Goal: Transaction & Acquisition: Purchase product/service

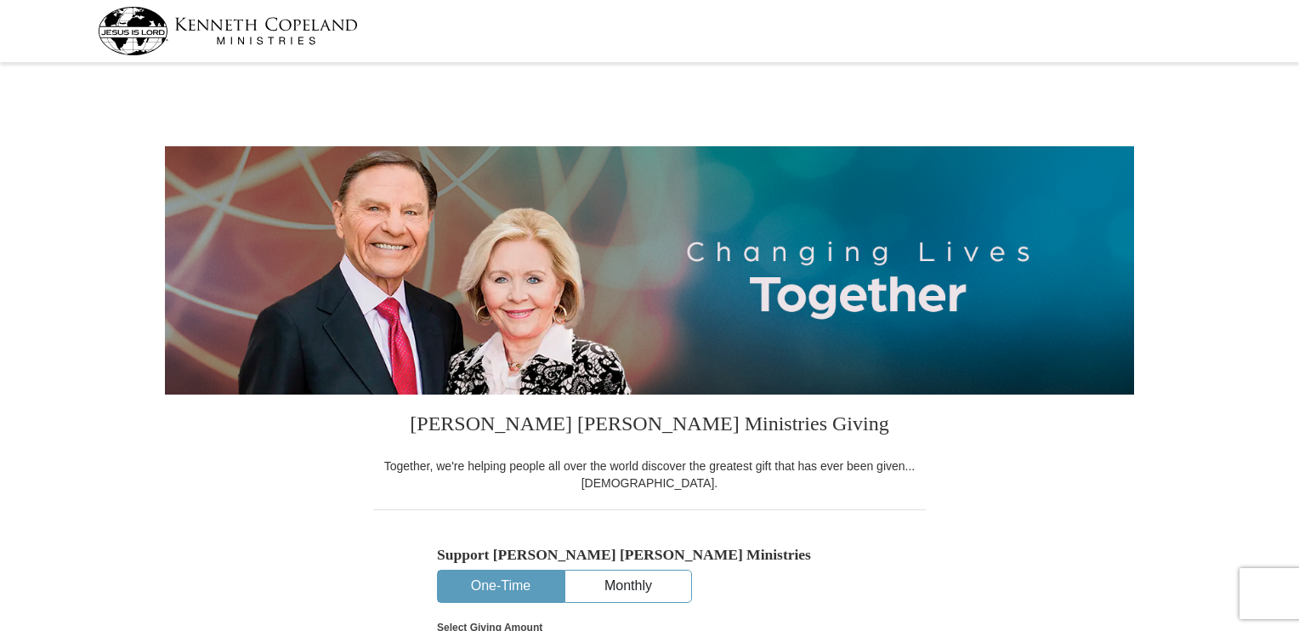
select select "AL"
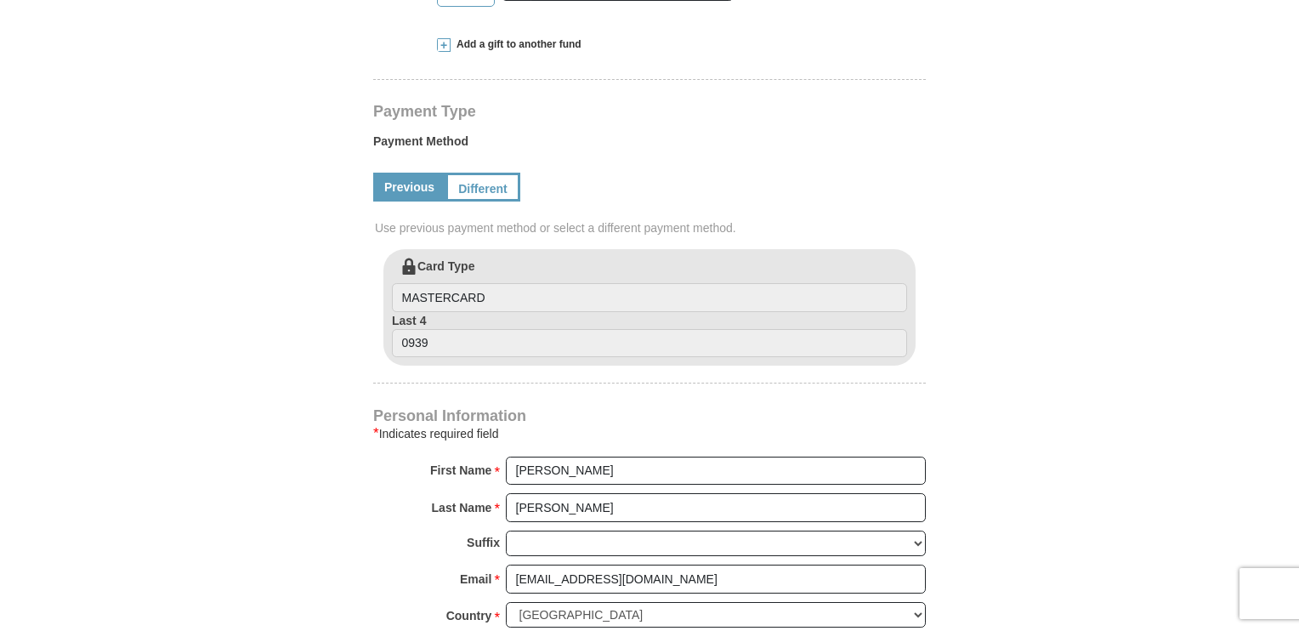
scroll to position [510, 0]
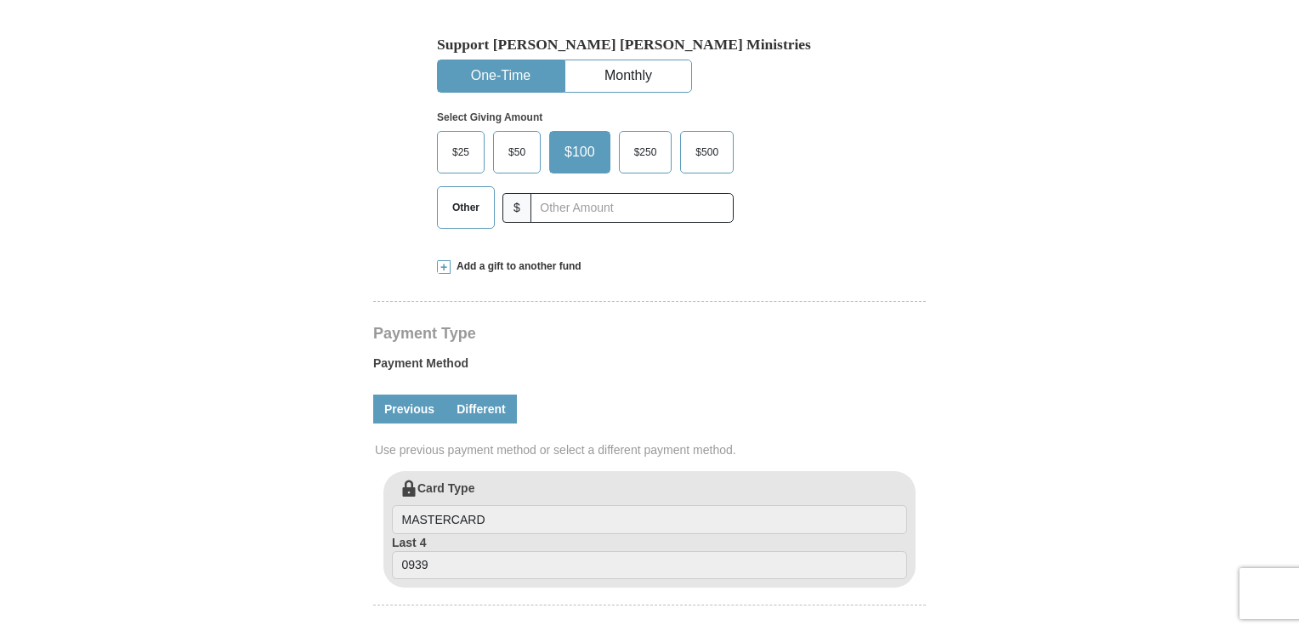
click at [477, 412] on link "Different" at bounding box center [481, 409] width 71 height 29
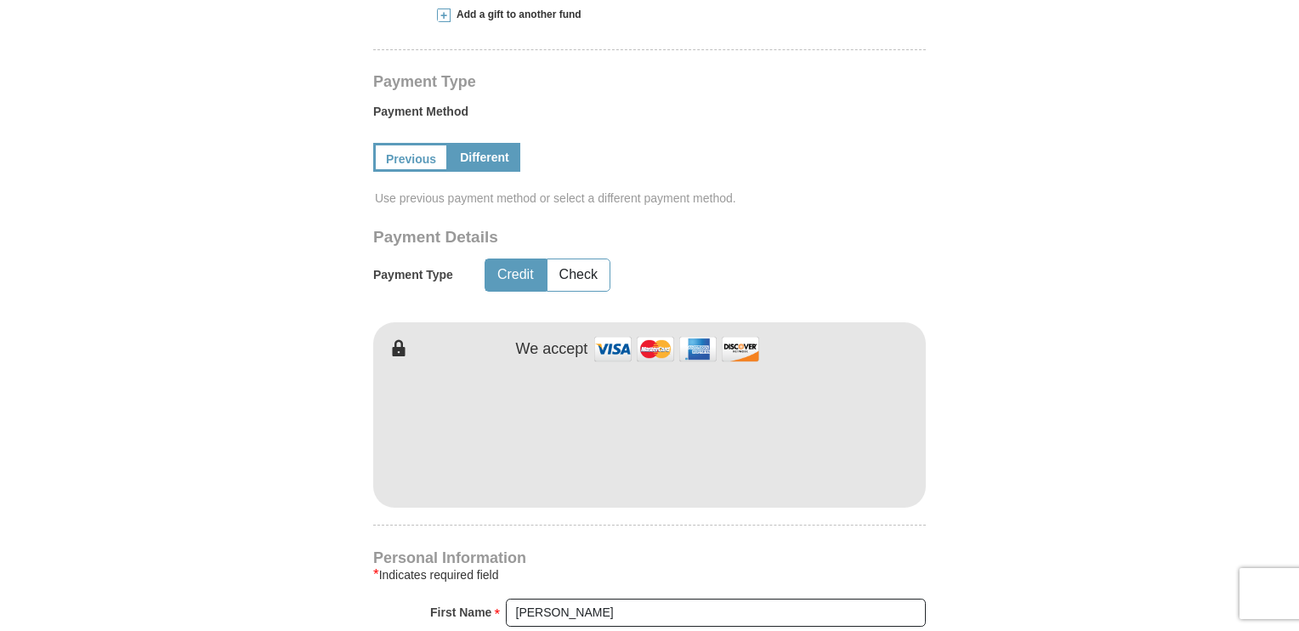
scroll to position [765, 0]
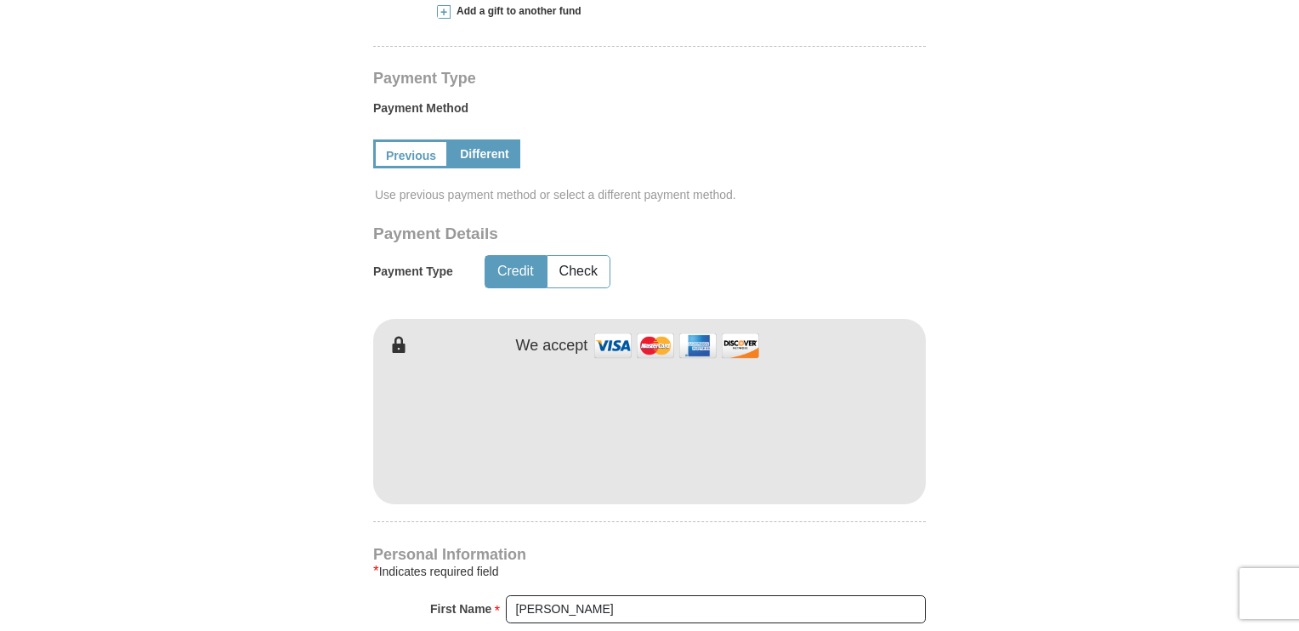
click at [522, 269] on button "Credit" at bounding box center [516, 271] width 60 height 31
click at [574, 269] on button "Check" at bounding box center [579, 271] width 62 height 31
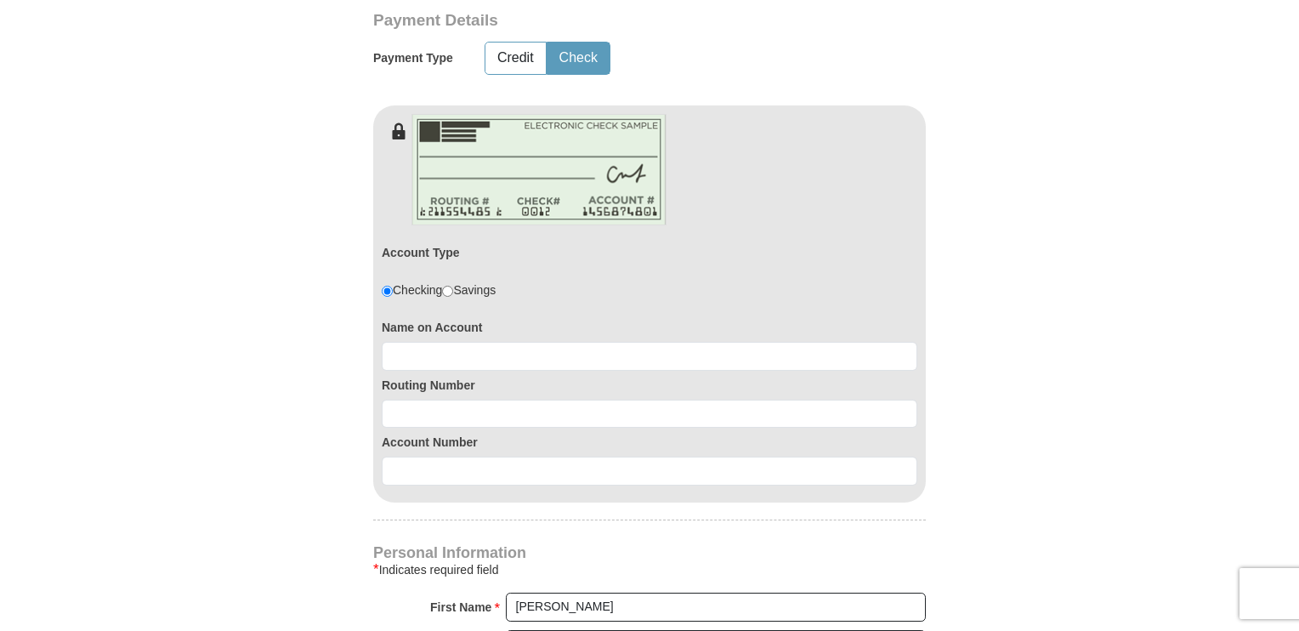
scroll to position [1020, 0]
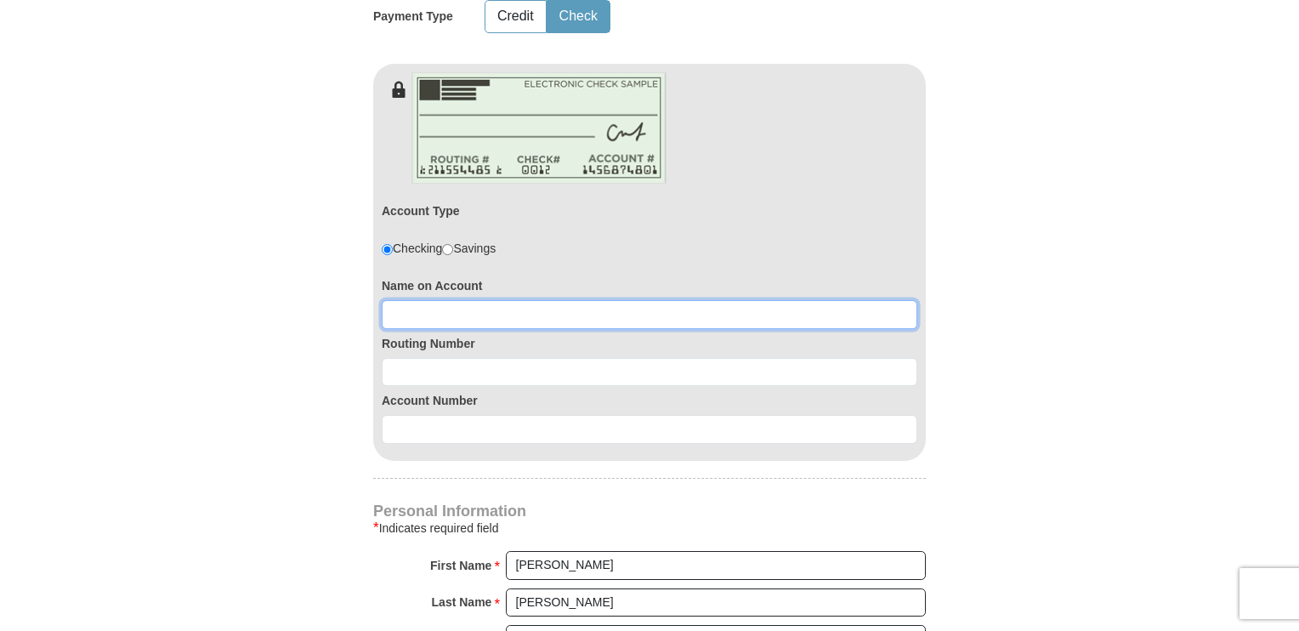
click at [439, 304] on input at bounding box center [650, 314] width 536 height 29
type input "[PERSON_NAME]"
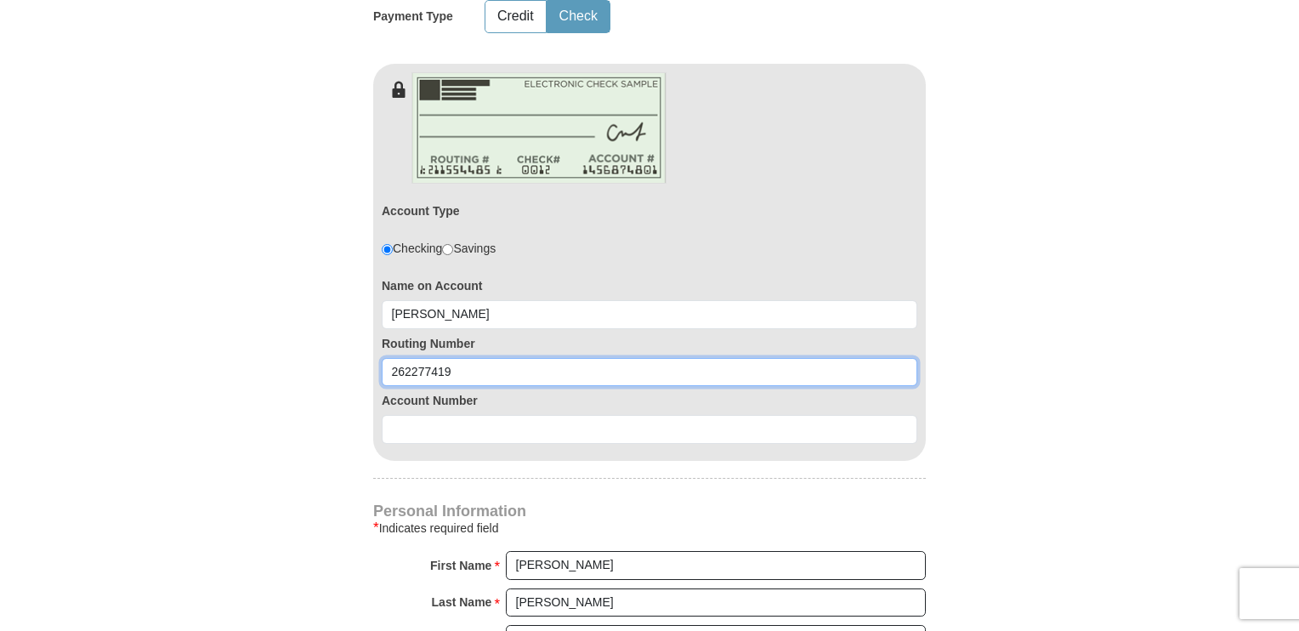
type input "262277419"
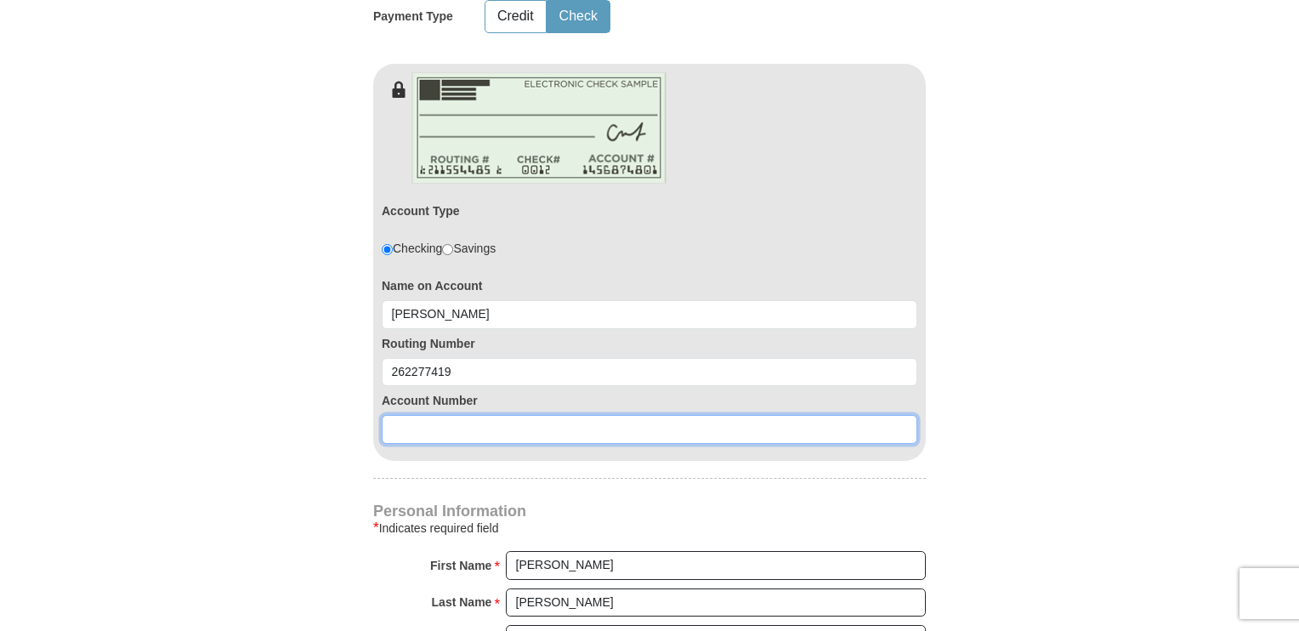
click at [543, 423] on input at bounding box center [650, 429] width 536 height 29
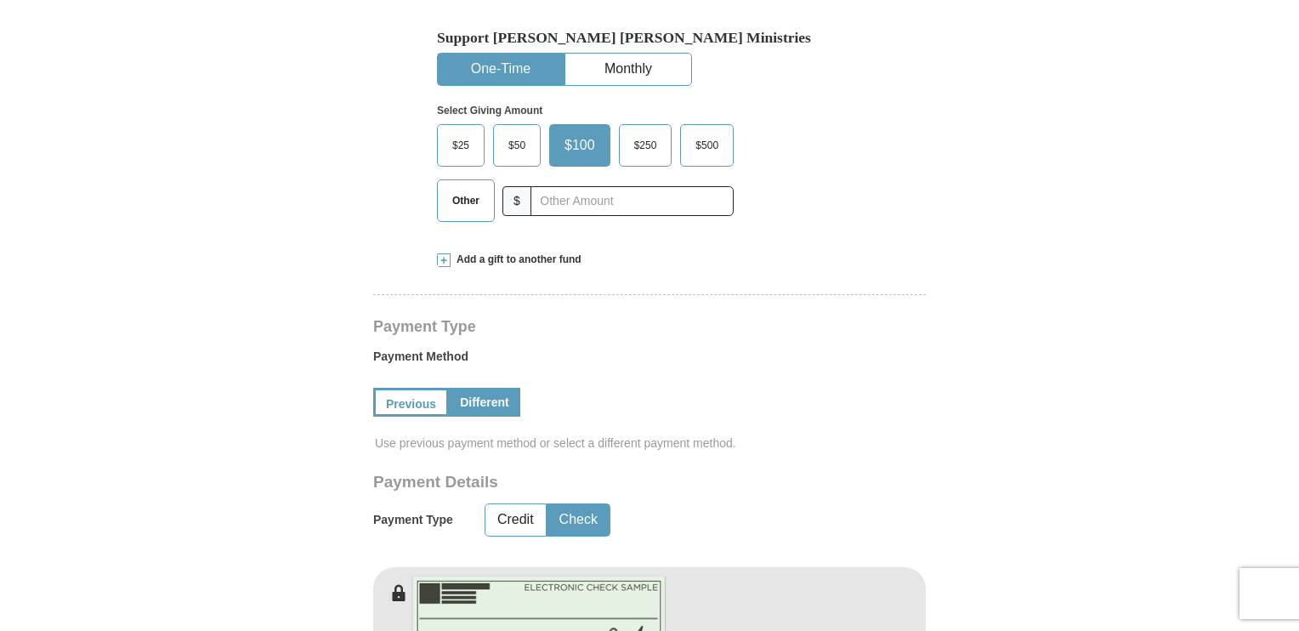
scroll to position [510, 0]
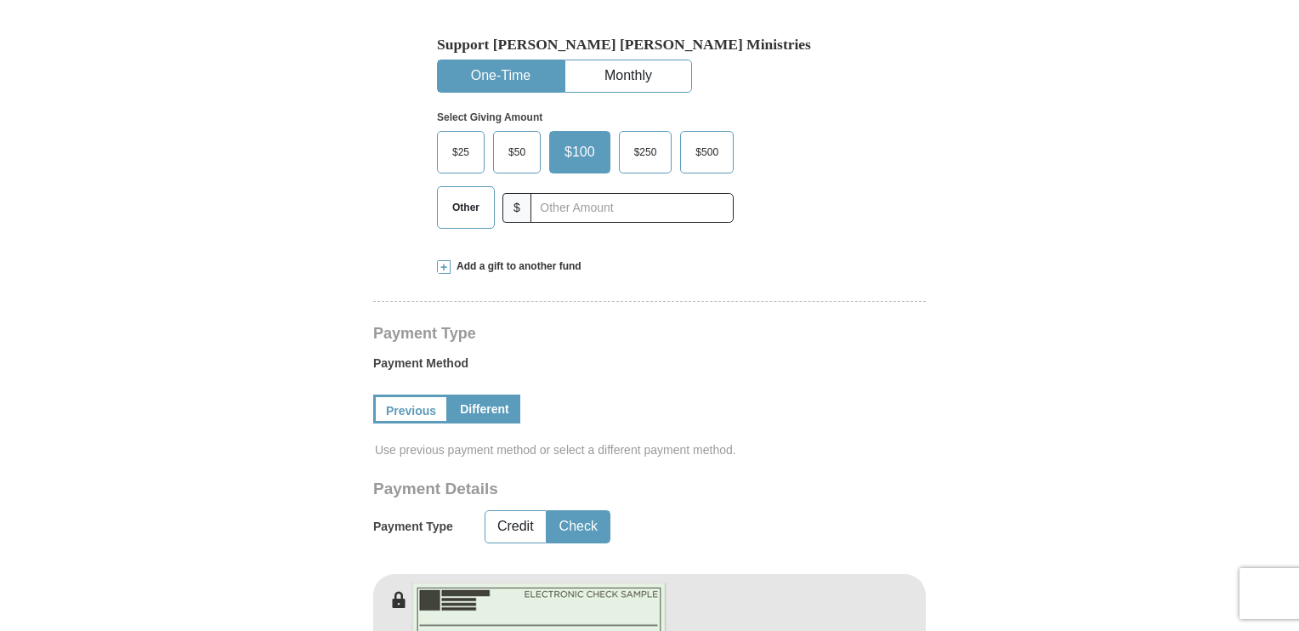
type input "22637"
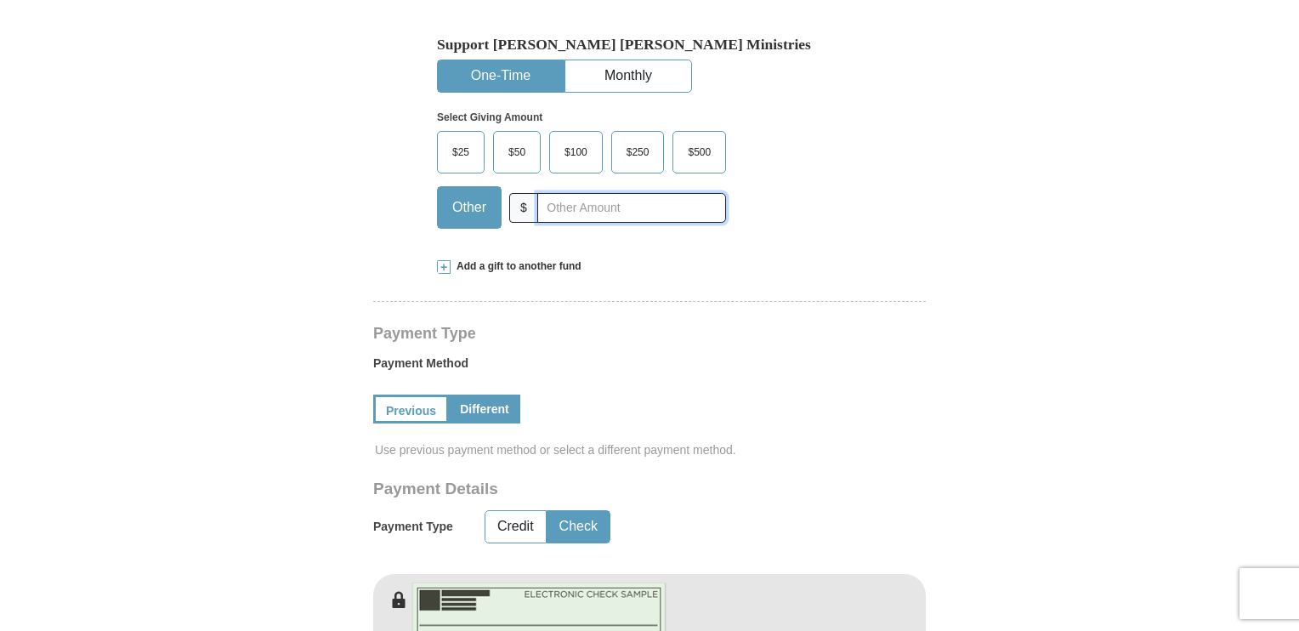
click at [579, 211] on input "text" at bounding box center [631, 208] width 189 height 30
type input "400.00"
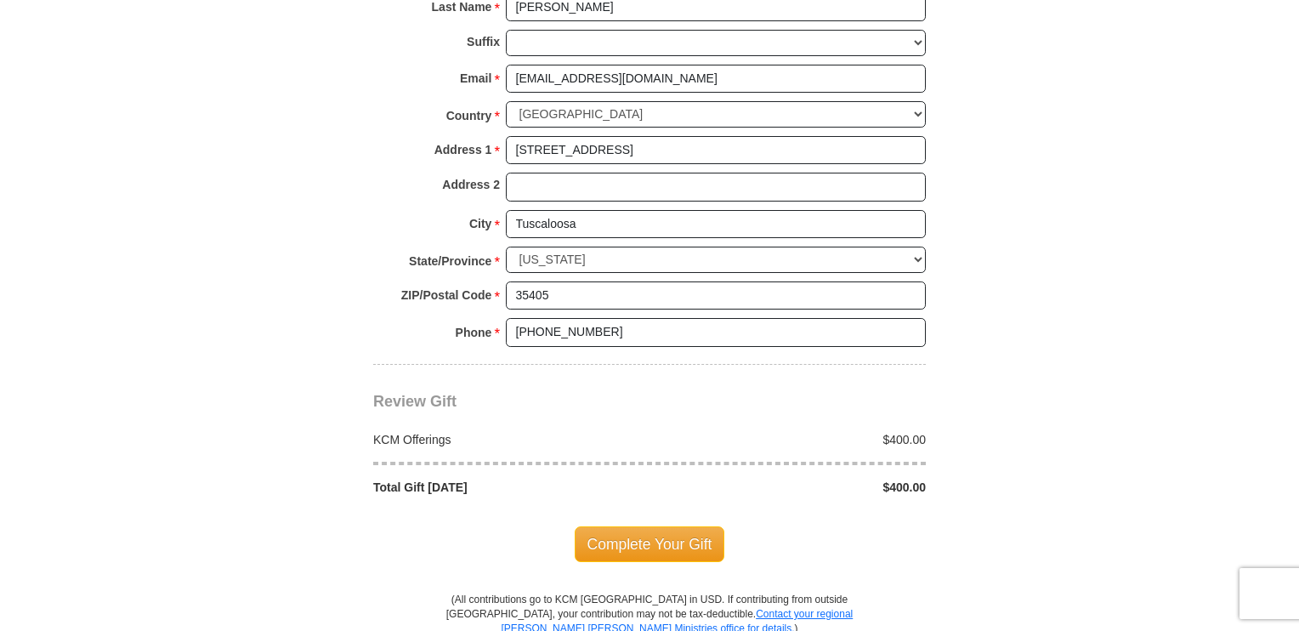
scroll to position [1786, 0]
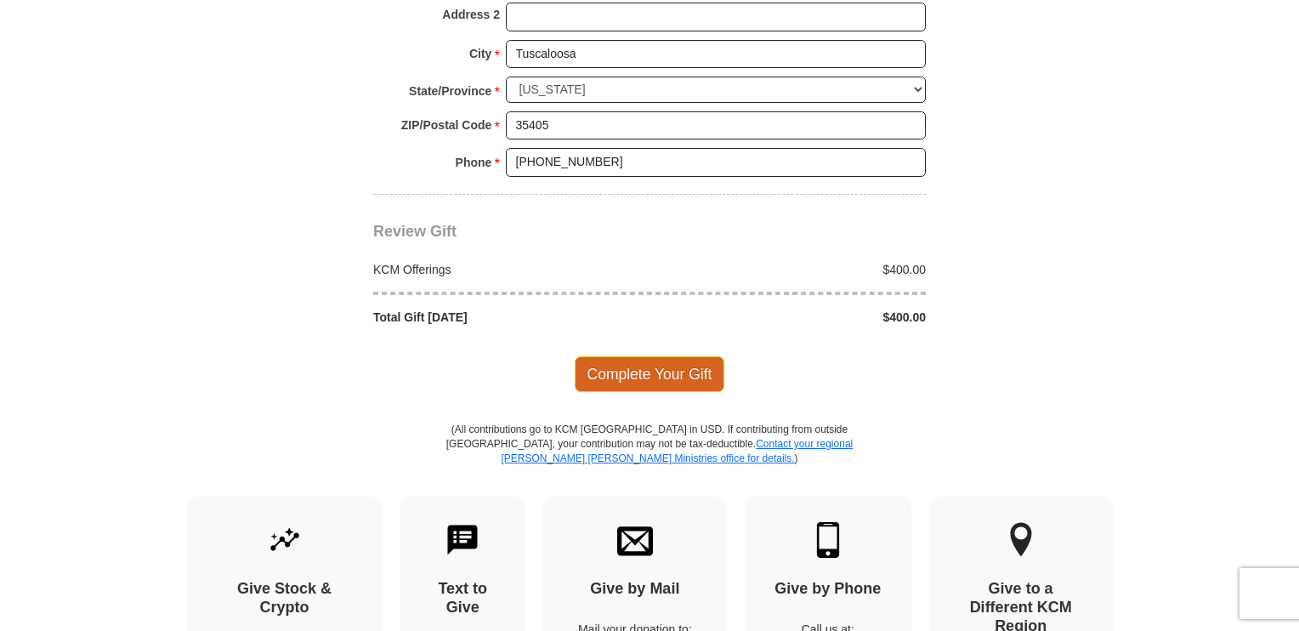
click at [656, 372] on span "Complete Your Gift" at bounding box center [650, 374] width 151 height 36
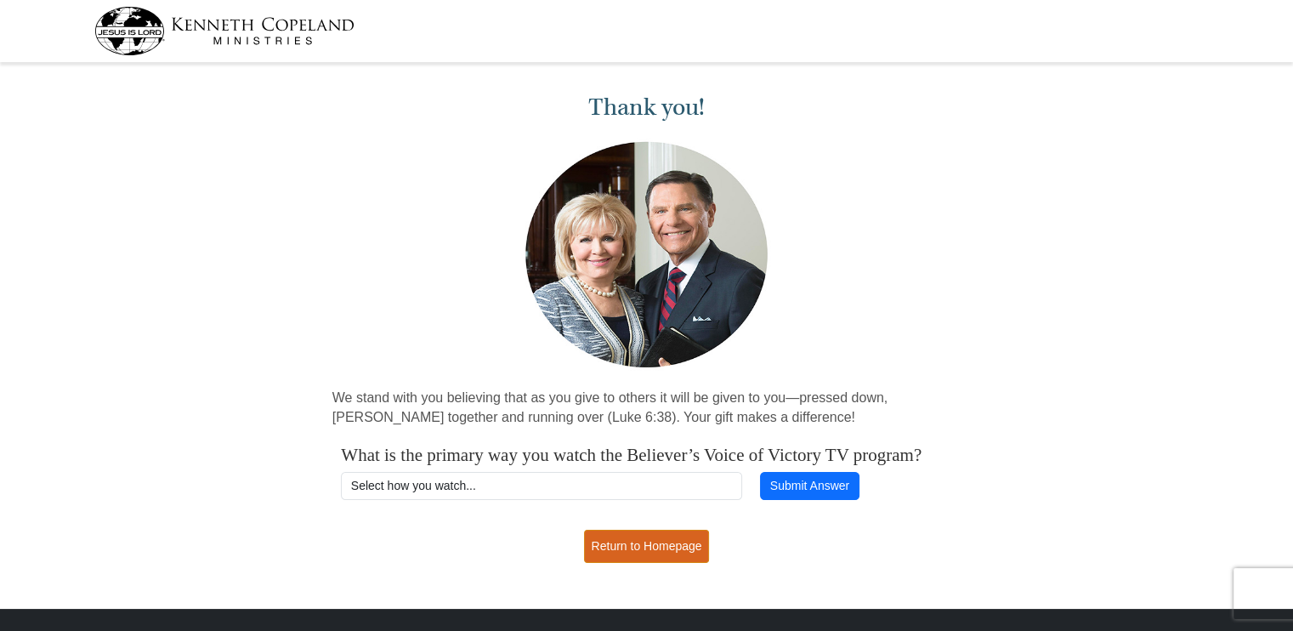
click at [634, 563] on link "Return to Homepage" at bounding box center [647, 546] width 126 height 33
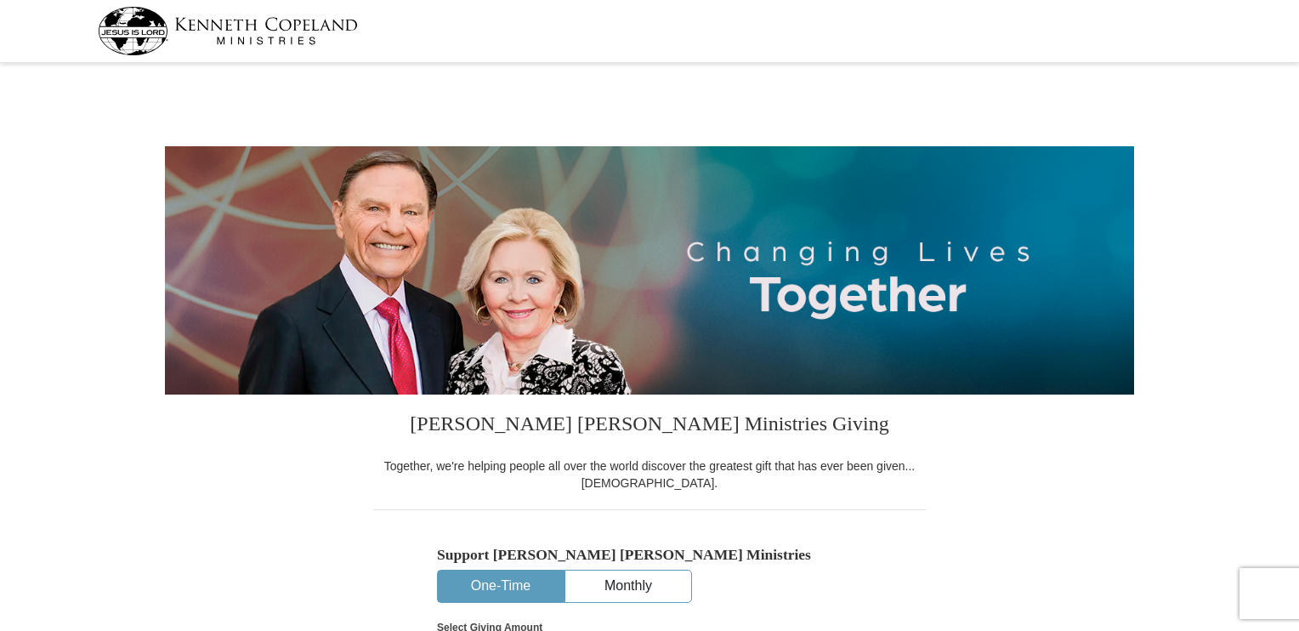
select select "AL"
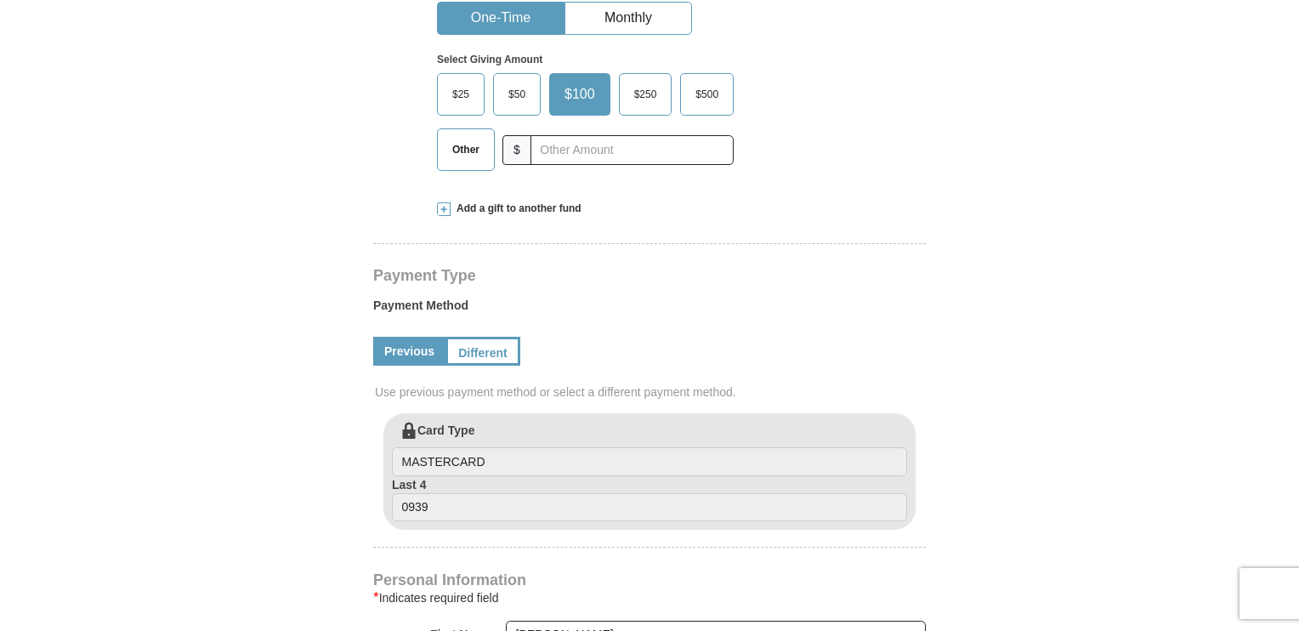
scroll to position [595, 0]
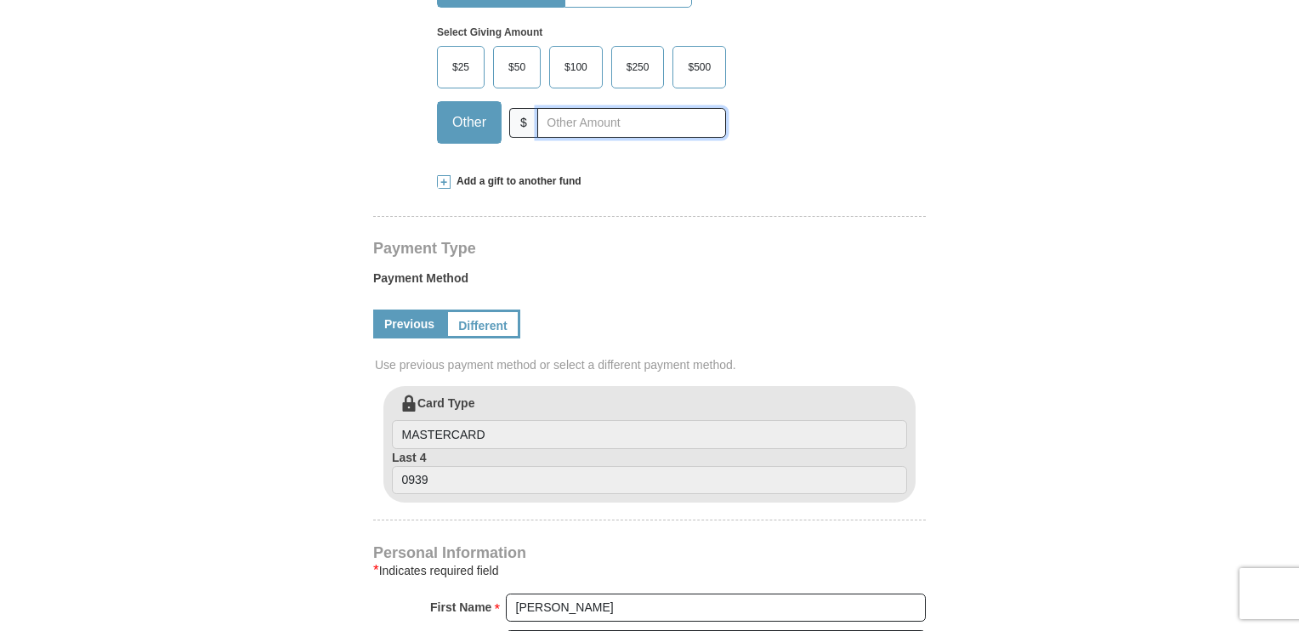
click at [605, 128] on input "text" at bounding box center [631, 123] width 189 height 30
type input "200.00"
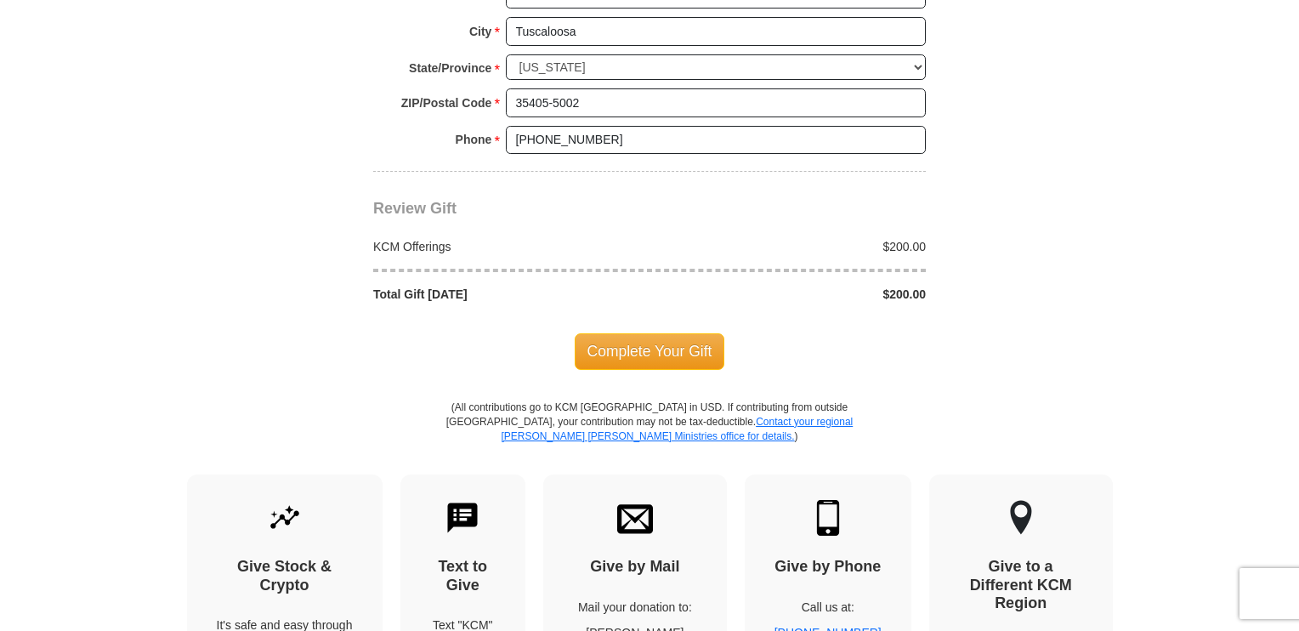
scroll to position [1446, 0]
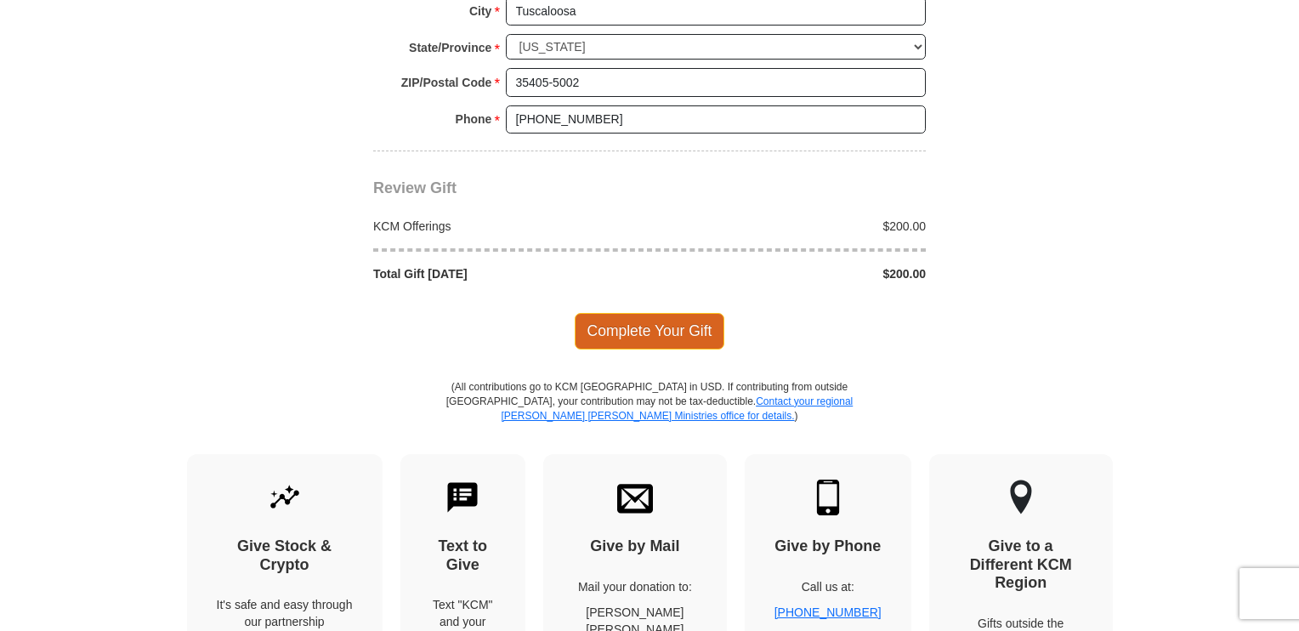
click at [616, 322] on span "Complete Your Gift" at bounding box center [650, 331] width 151 height 36
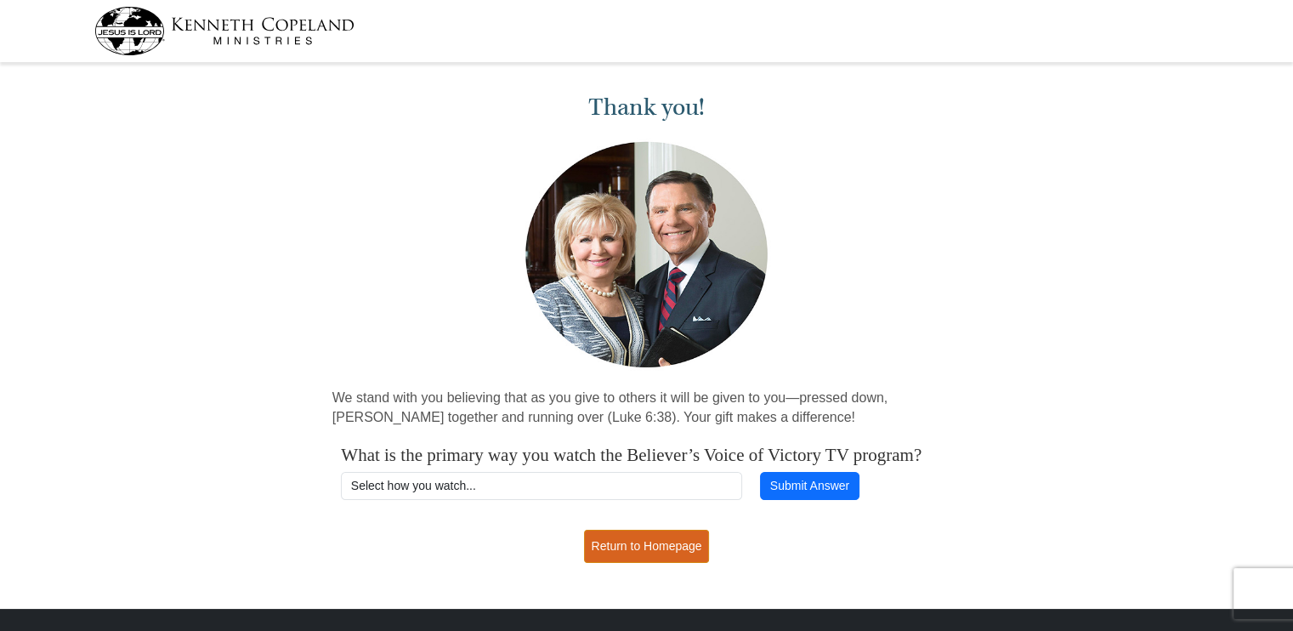
click at [663, 563] on link "Return to Homepage" at bounding box center [647, 546] width 126 height 33
